Goal: Task Accomplishment & Management: Use online tool/utility

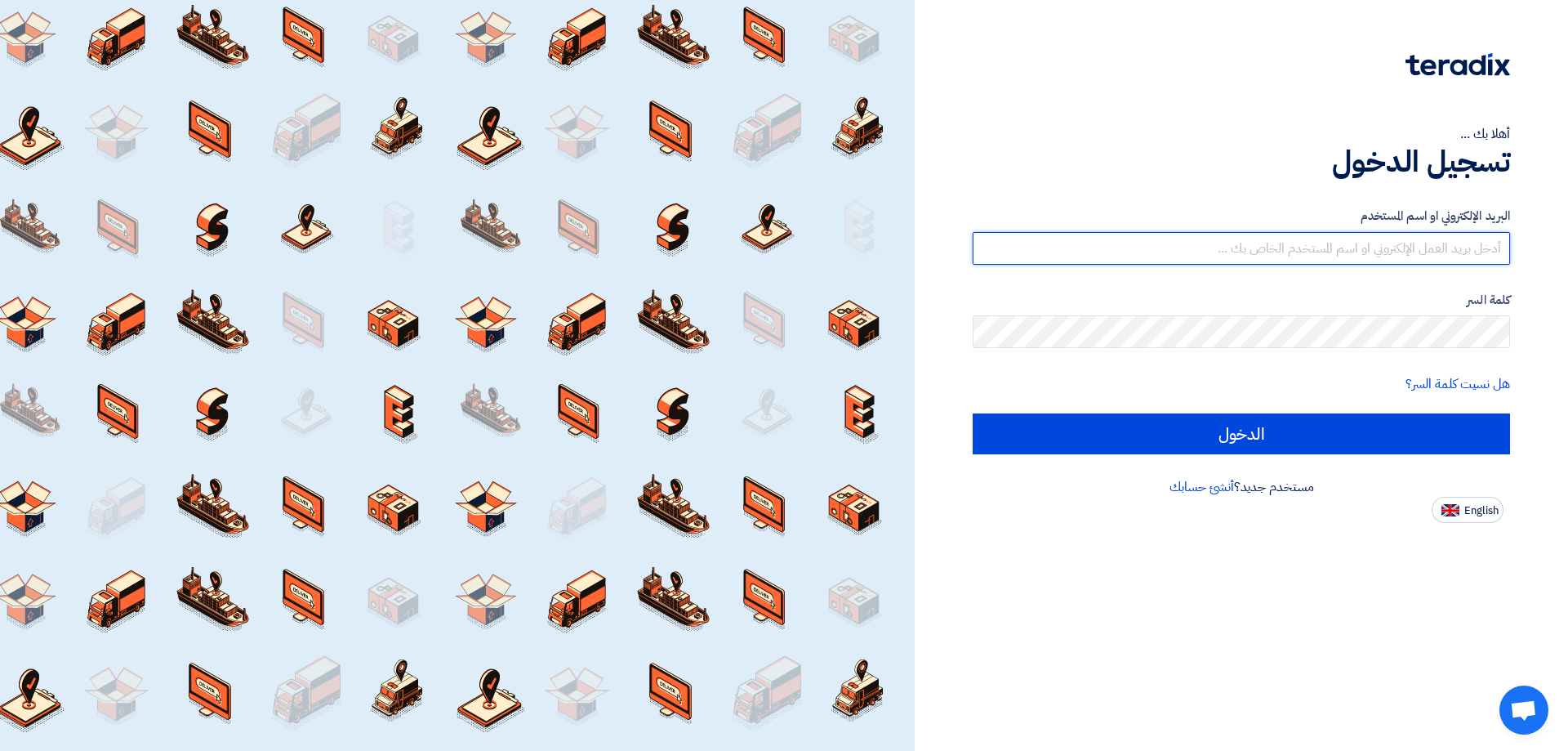
click at [1386, 232] on input "text" at bounding box center [1242, 248] width 537 height 33
type input "[EMAIL_ADDRESS][DOMAIN_NAME]"
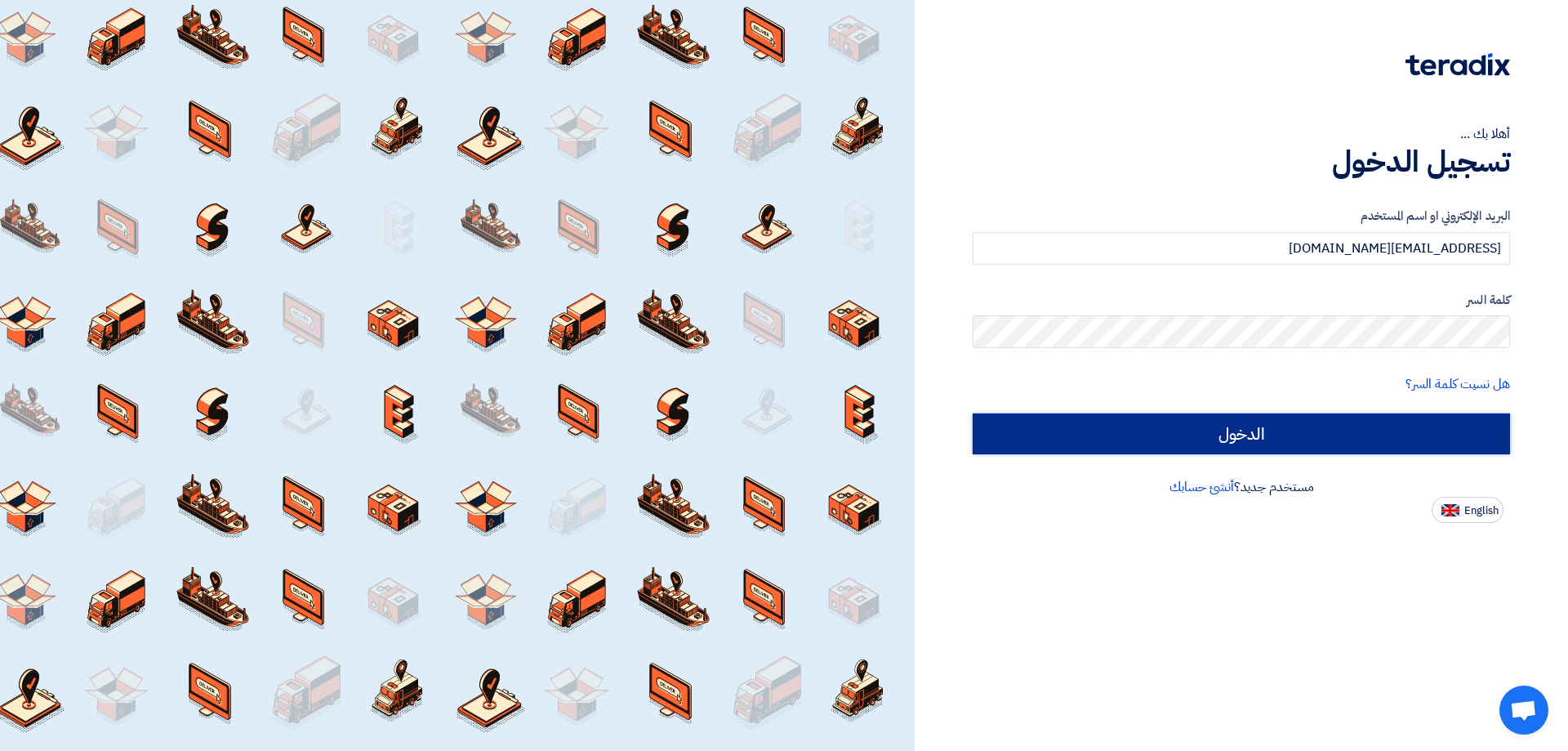
click at [1222, 434] on input "الدخول" at bounding box center [1242, 434] width 537 height 41
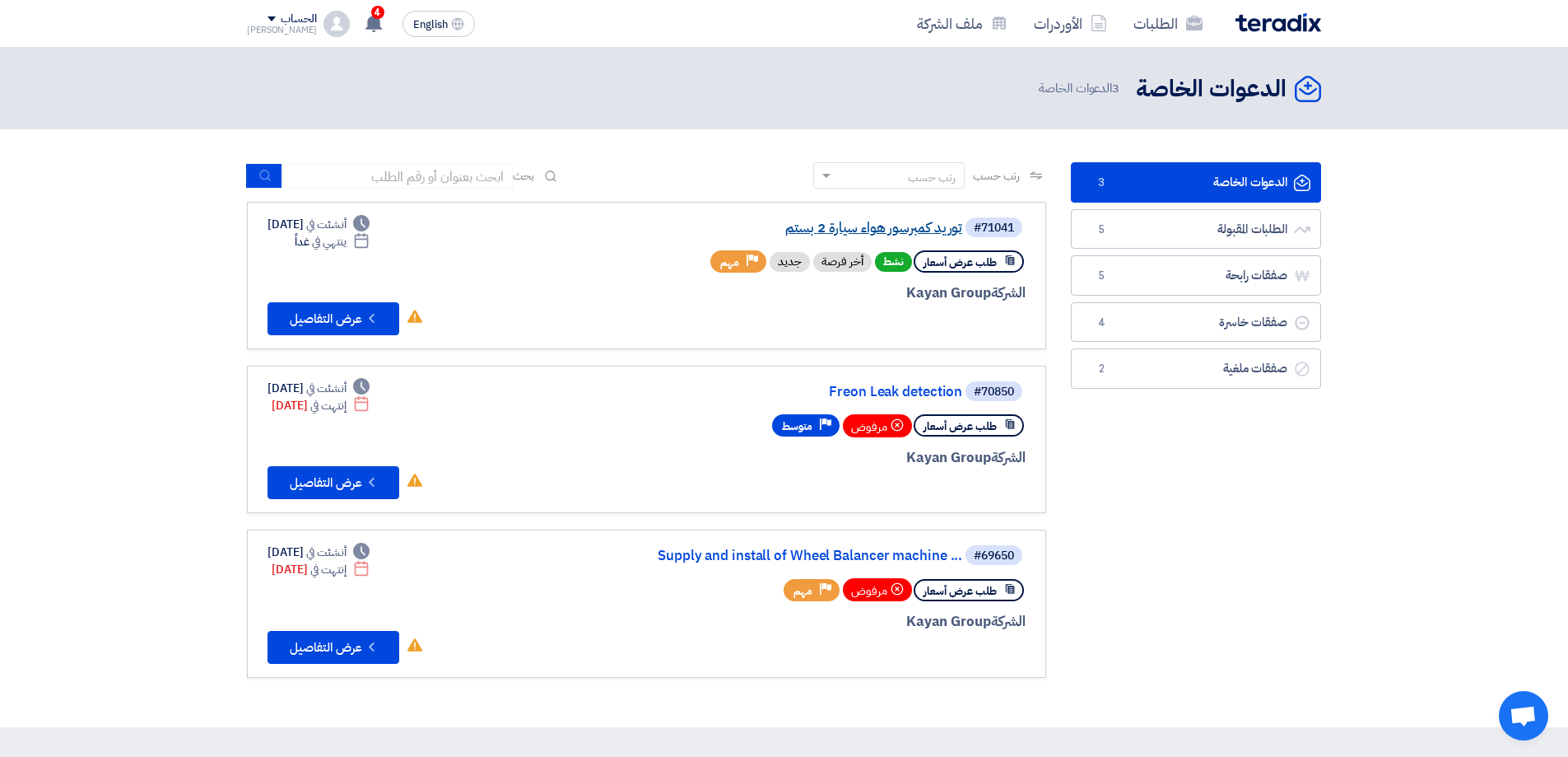
click at [941, 224] on link "توريد كمبرسور هواء سيارة 2 بستم" at bounding box center [797, 227] width 329 height 15
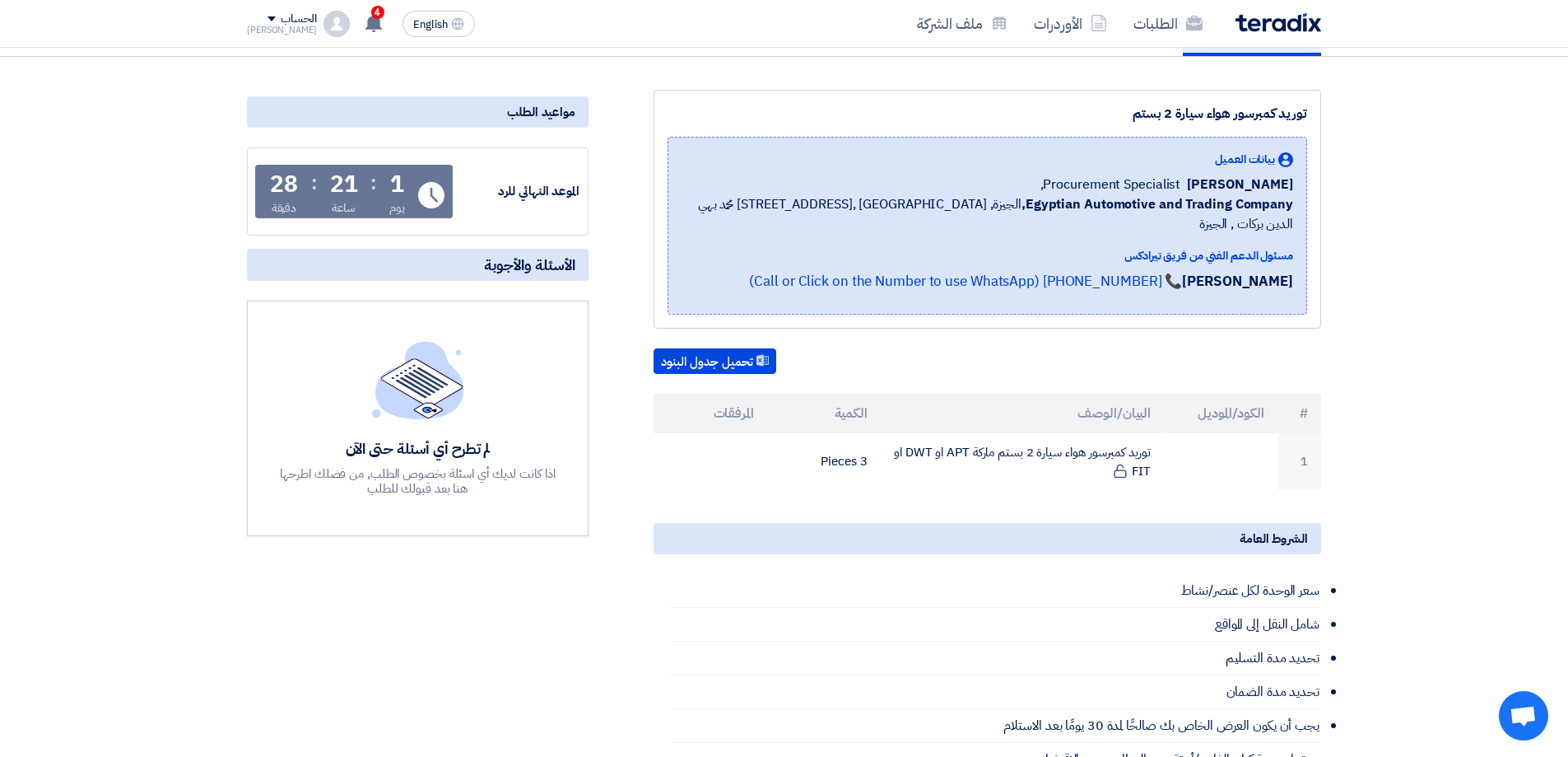
scroll to position [165, 0]
